Goal: Obtain resource: Download file/media

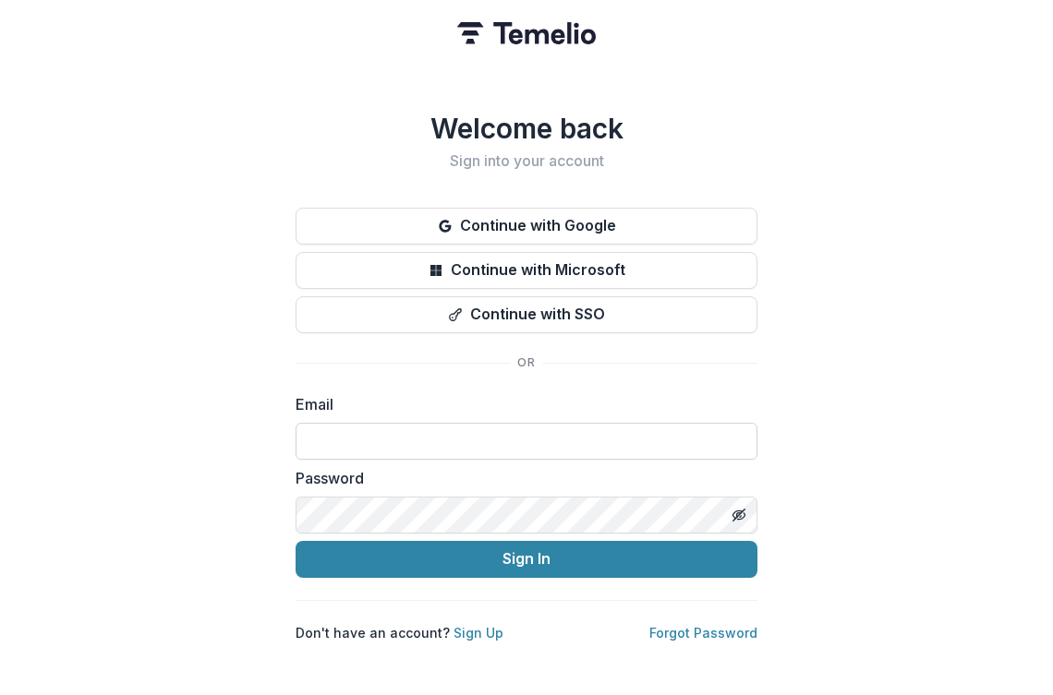
click at [465, 434] on input at bounding box center [527, 441] width 462 height 37
type input "**********"
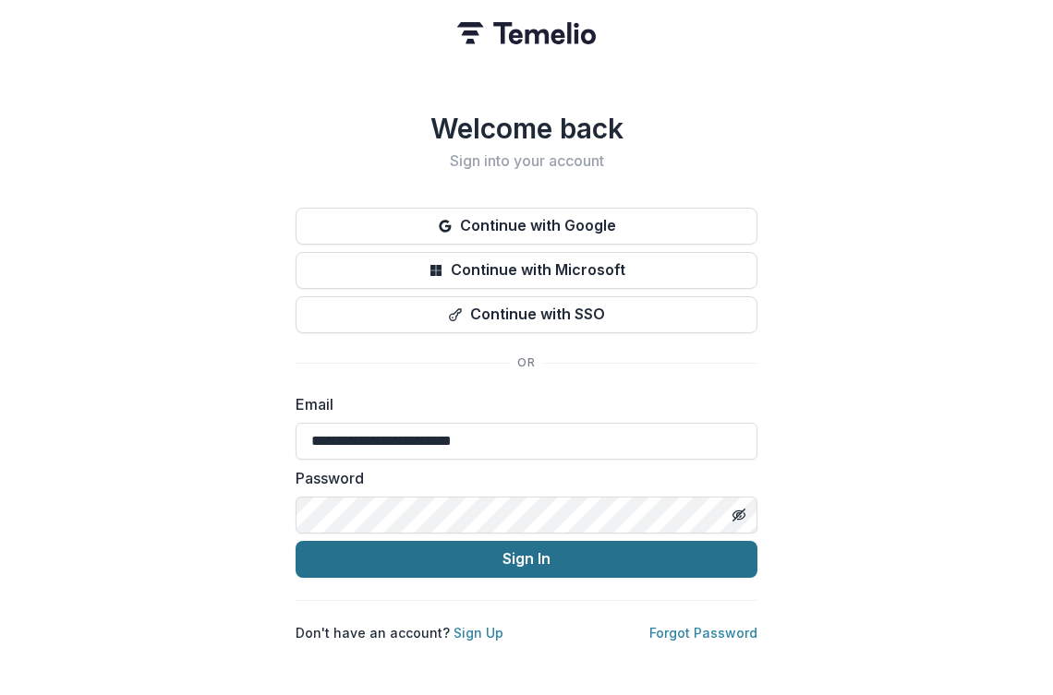
click at [452, 562] on button "Sign In" at bounding box center [527, 559] width 462 height 37
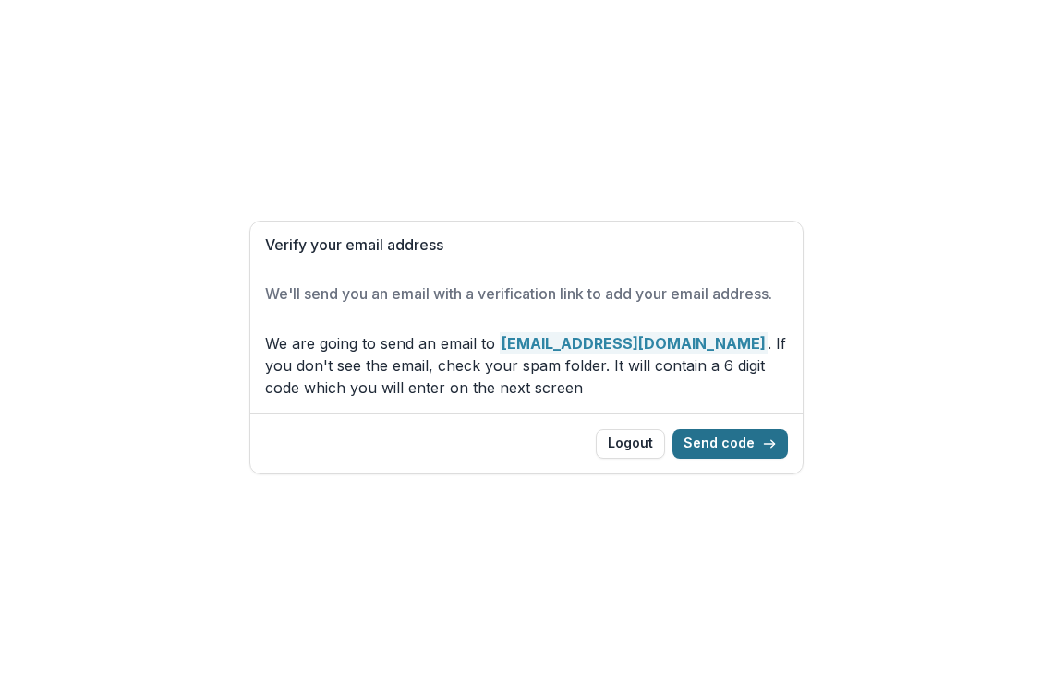
click at [721, 446] on button "Send code" at bounding box center [729, 444] width 115 height 30
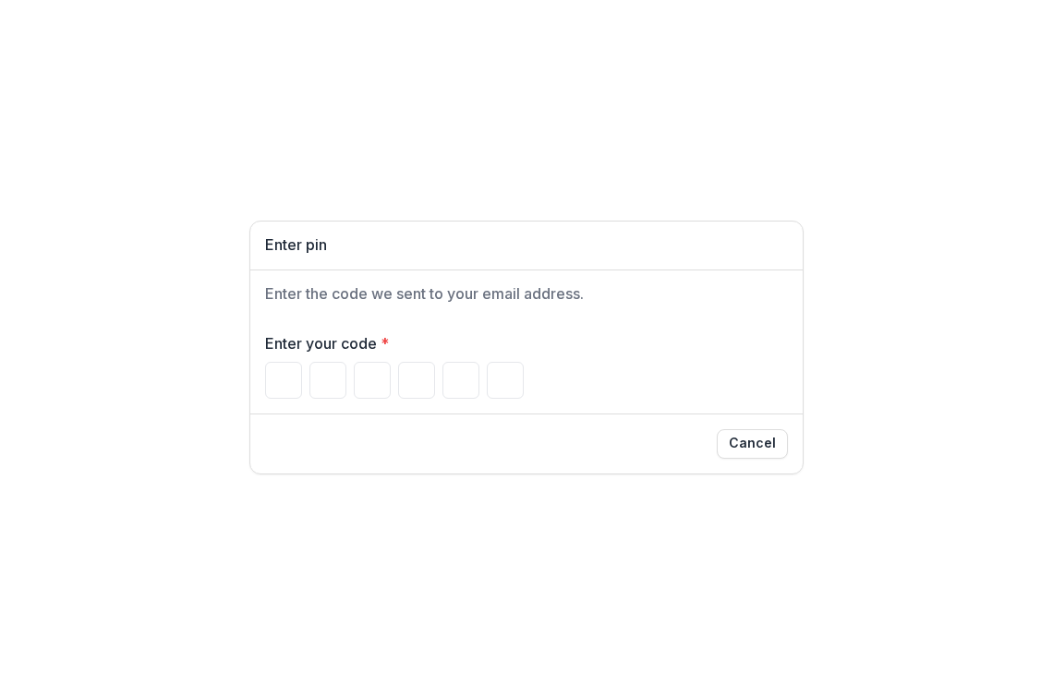
paste input "******"
type input "*"
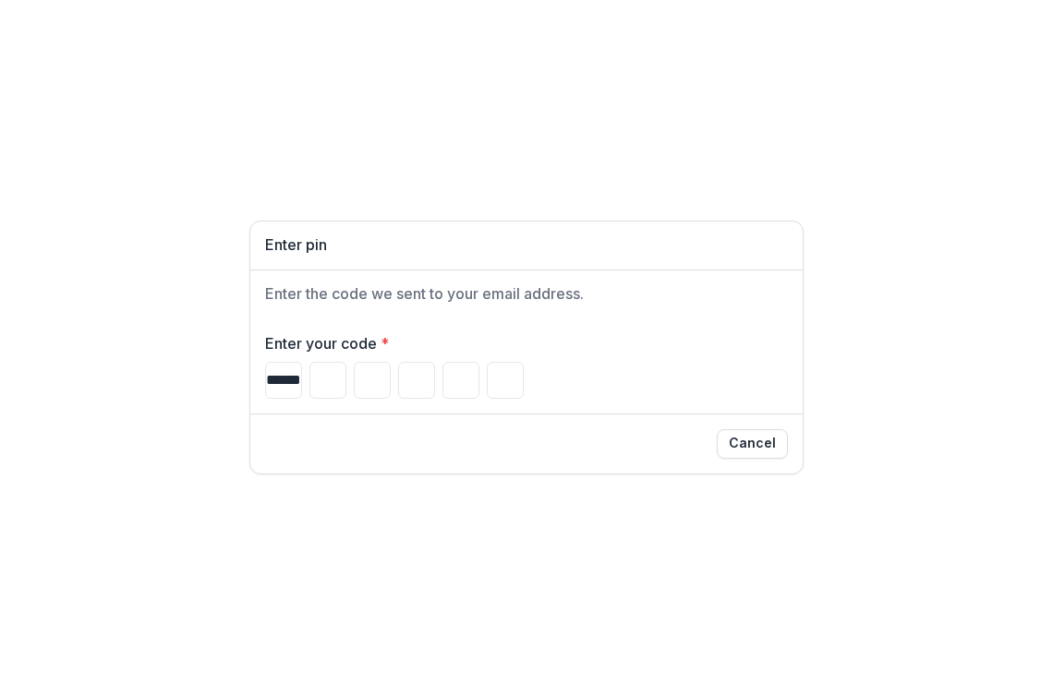
type input "*"
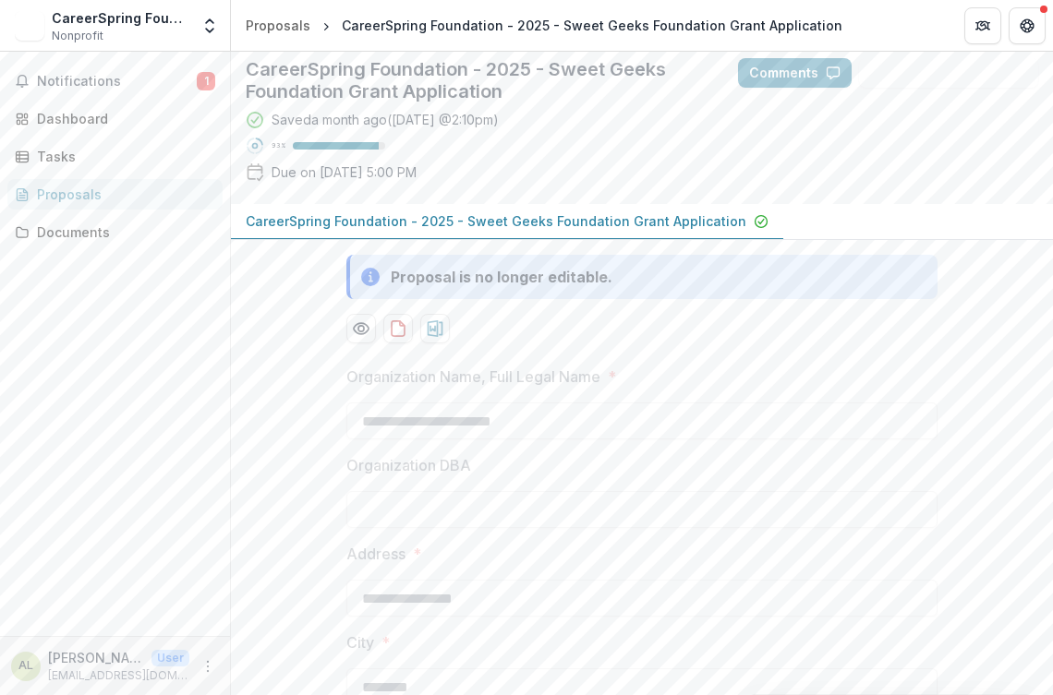
scroll to position [105, 0]
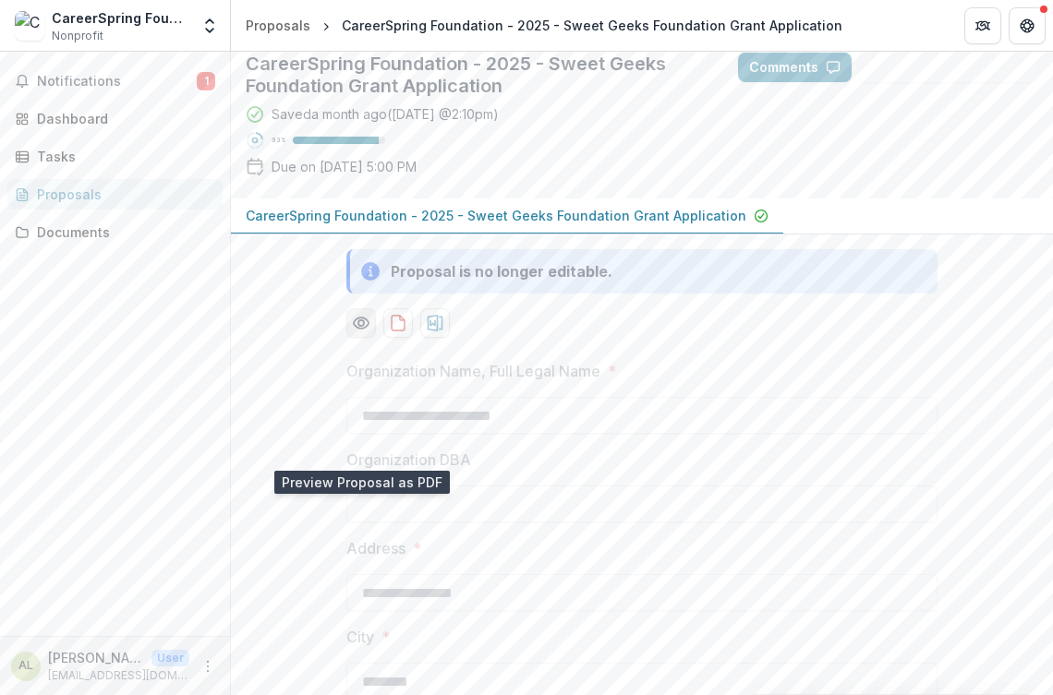
click at [361, 326] on circle "Preview 9229c856-8cee-4d34-accd-5e0a7da6e54b-0.pdf" at bounding box center [361, 323] width 6 height 6
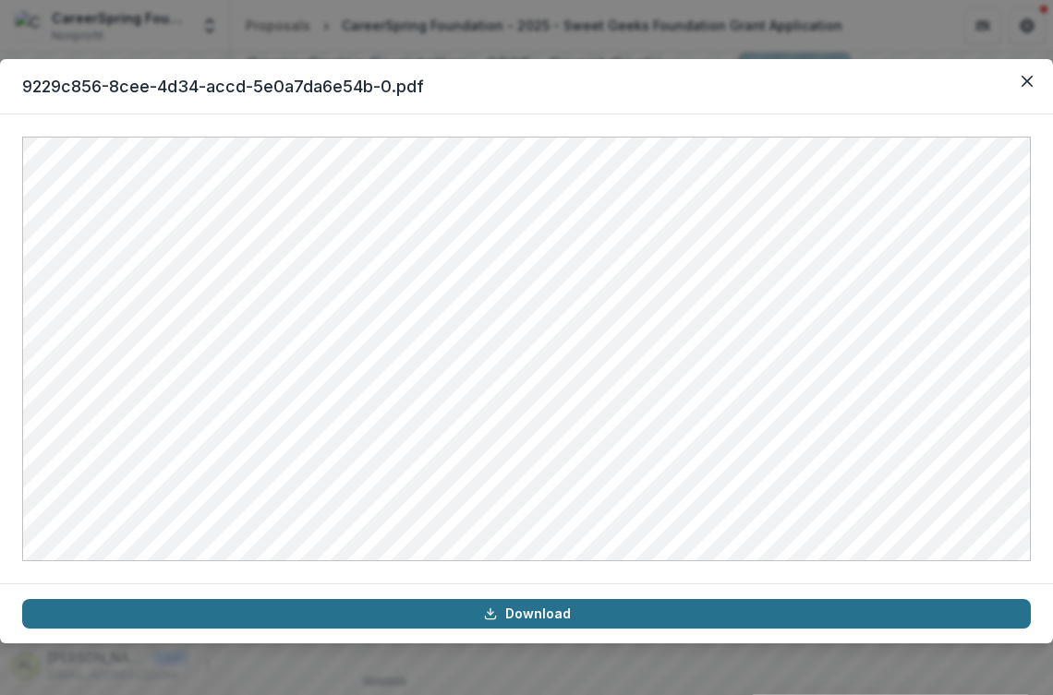
click at [518, 614] on link "Download" at bounding box center [526, 614] width 1008 height 30
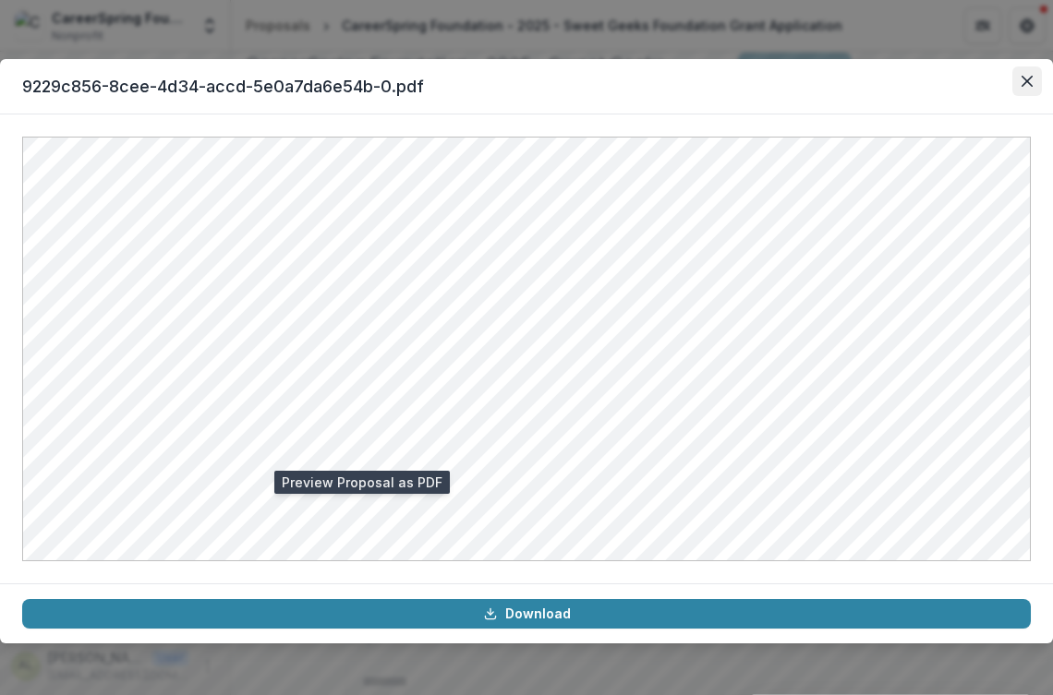
click at [1019, 91] on button "Close" at bounding box center [1027, 81] width 30 height 30
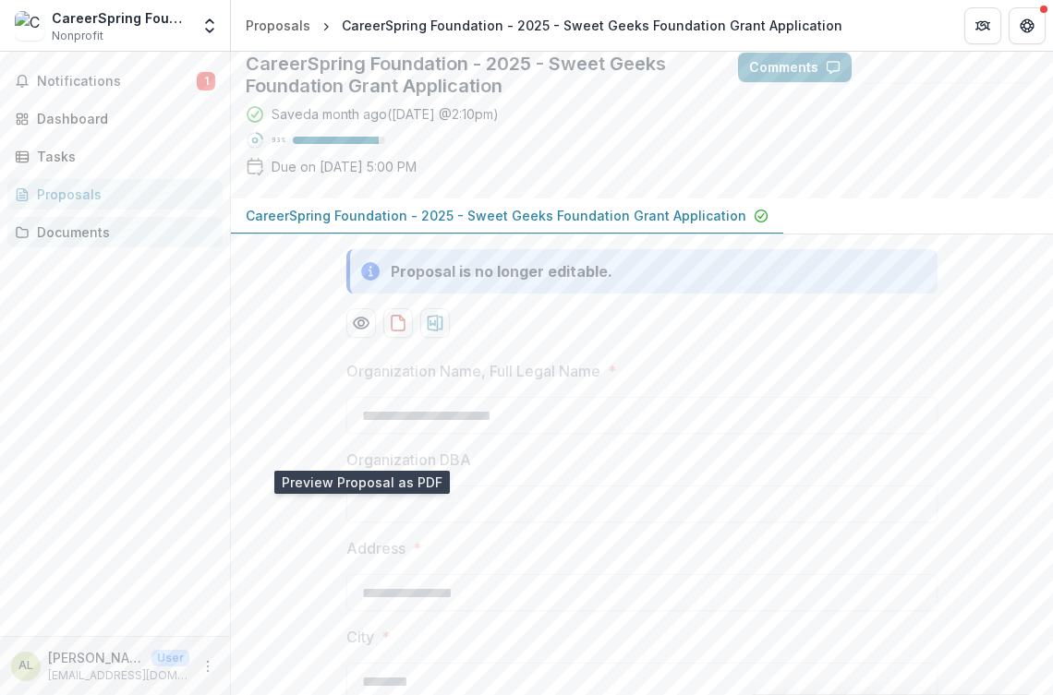
click at [91, 230] on div "Documents" at bounding box center [122, 232] width 171 height 19
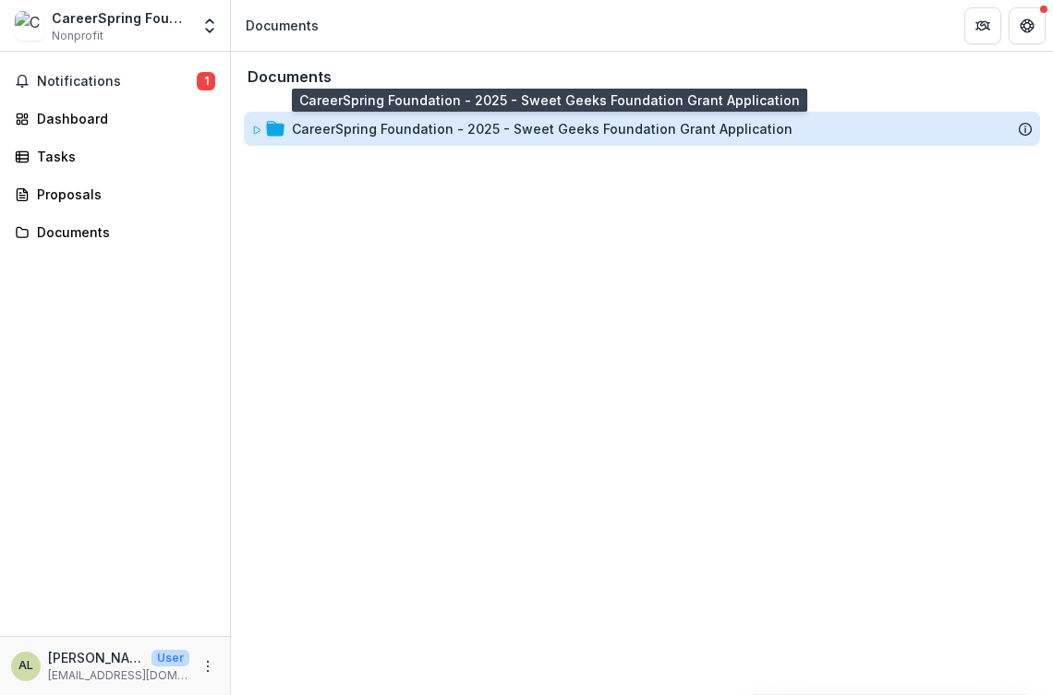
click at [359, 132] on div "CareerSpring Foundation - 2025 - Sweet Geeks Foundation Grant Application" at bounding box center [542, 128] width 501 height 19
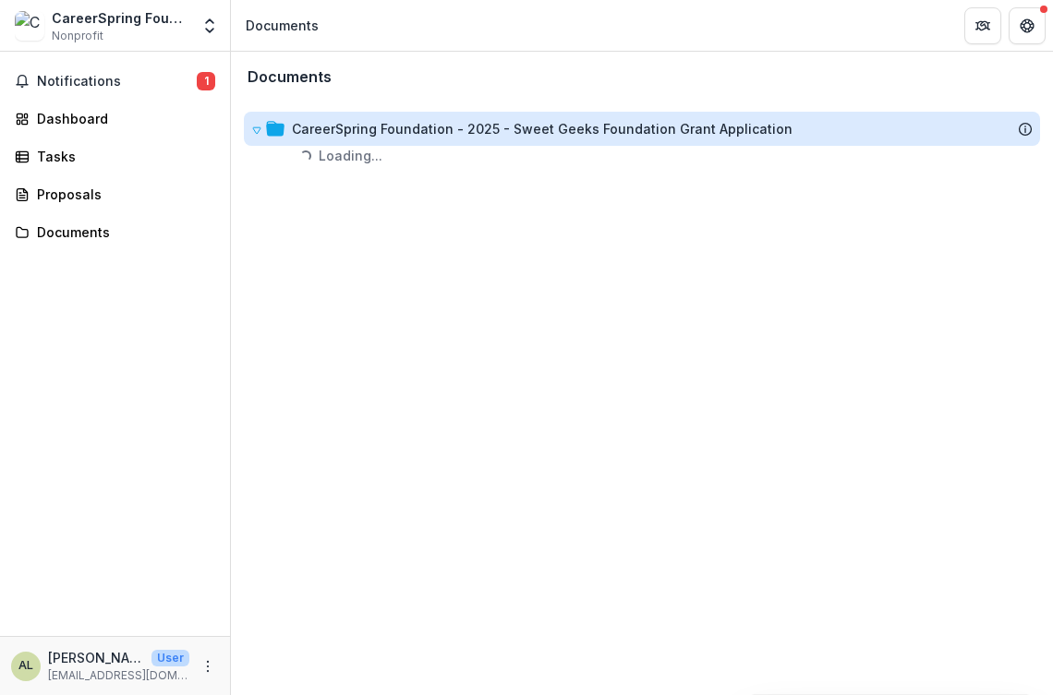
click at [359, 132] on div "CareerSpring Foundation - 2025 - Sweet Geeks Foundation Grant Application" at bounding box center [542, 128] width 501 height 19
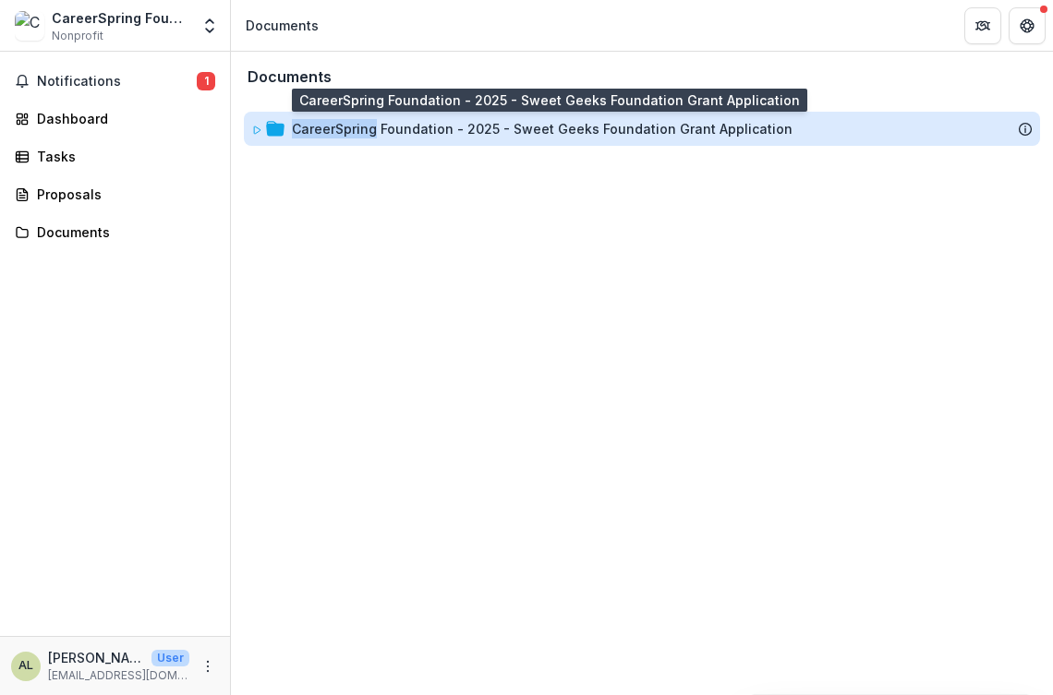
click at [525, 128] on div "CareerSpring Foundation - 2025 - Sweet Geeks Foundation Grant Application" at bounding box center [542, 128] width 501 height 19
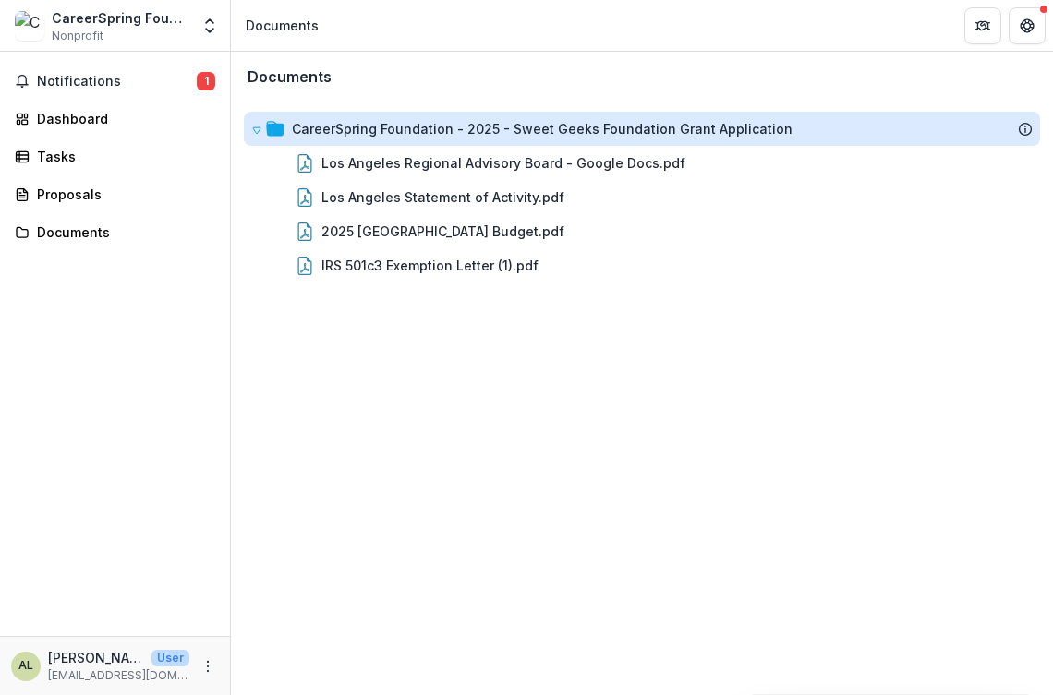
click at [525, 128] on div "CareerSpring Foundation - 2025 - Sweet Geeks Foundation Grant Application" at bounding box center [542, 128] width 501 height 19
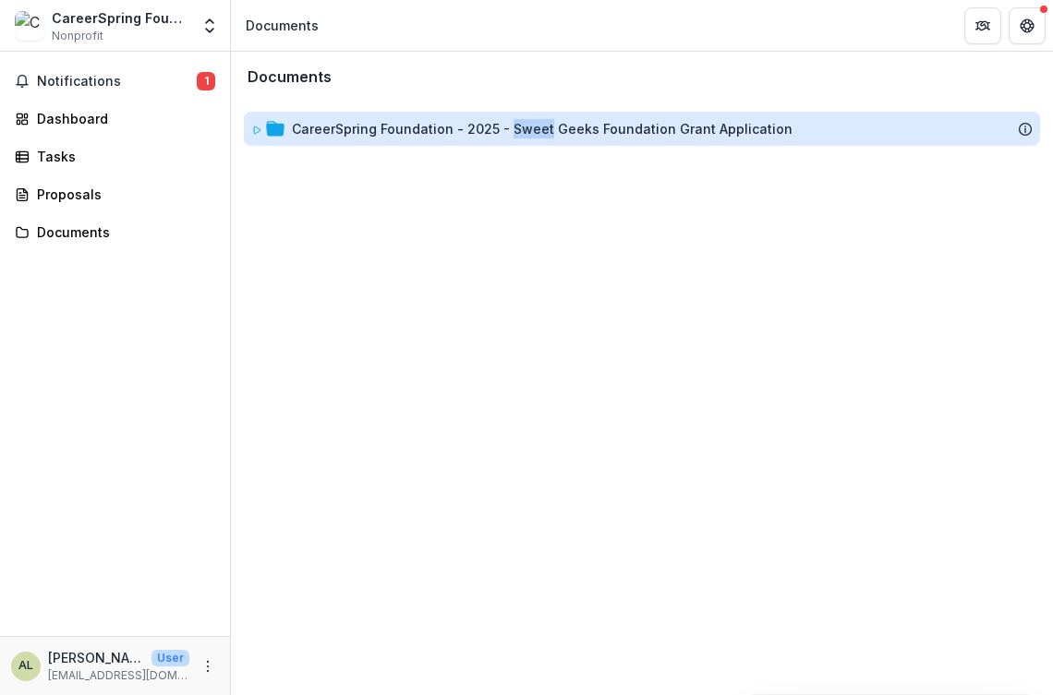
click at [525, 128] on div "CareerSpring Foundation - 2025 - Sweet Geeks Foundation Grant Application" at bounding box center [542, 128] width 501 height 19
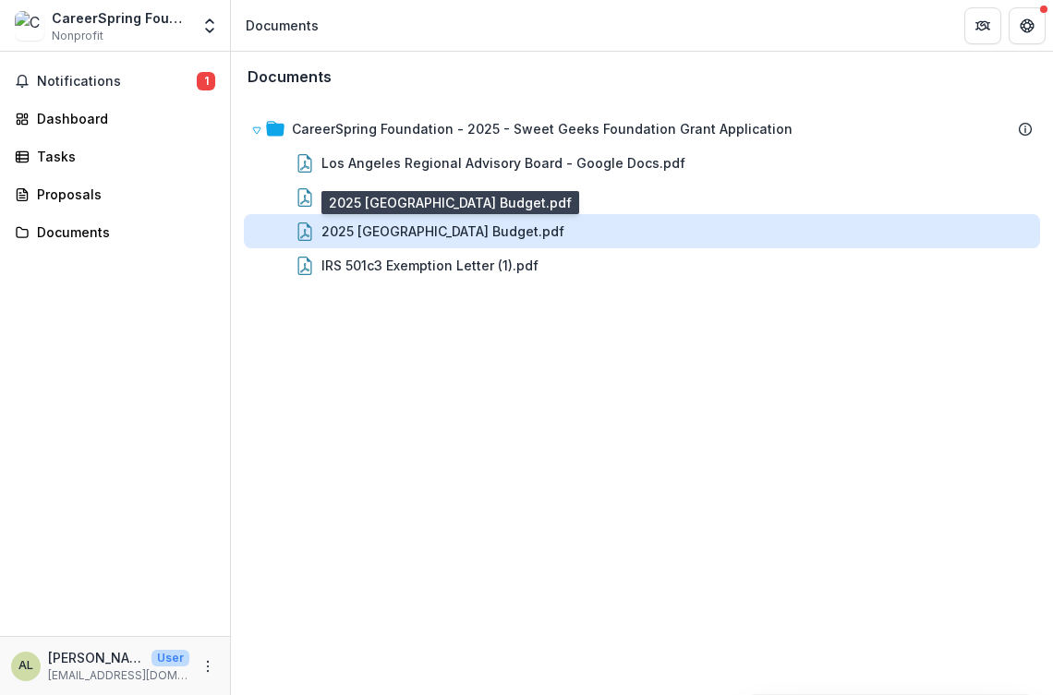
click at [444, 226] on div "2025 [GEOGRAPHIC_DATA] Budget.pdf" at bounding box center [442, 231] width 243 height 19
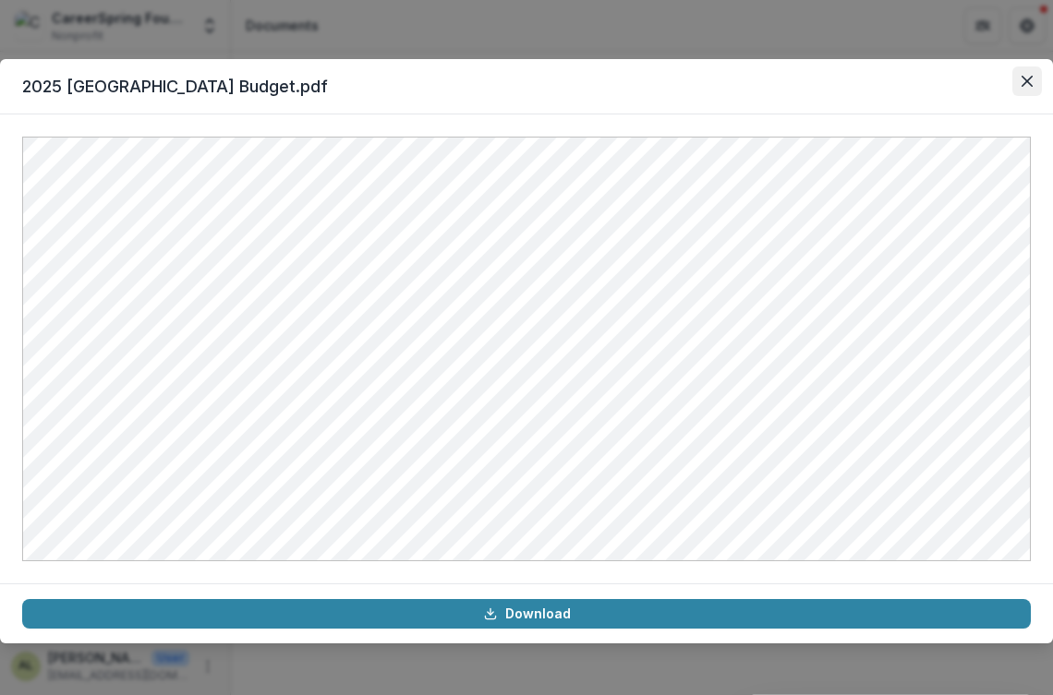
click at [1026, 82] on icon "Close" at bounding box center [1026, 81] width 11 height 11
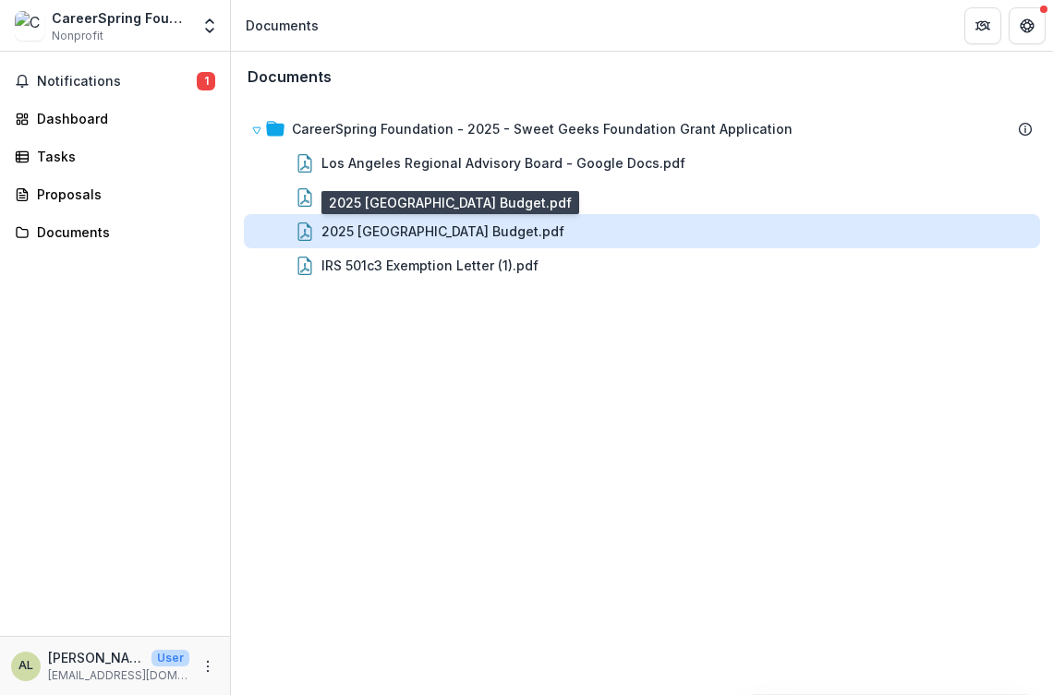
click at [447, 228] on div "2025 [GEOGRAPHIC_DATA] Budget.pdf" at bounding box center [442, 231] width 243 height 19
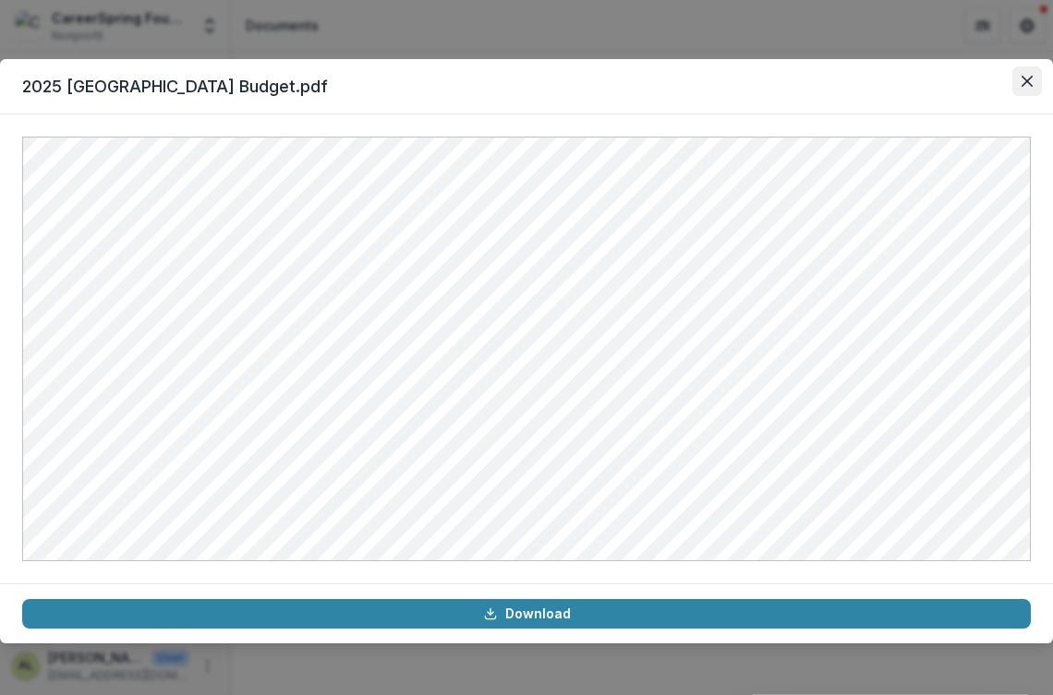
click at [1023, 81] on icon "Close" at bounding box center [1026, 81] width 11 height 11
